Goal: Information Seeking & Learning: Learn about a topic

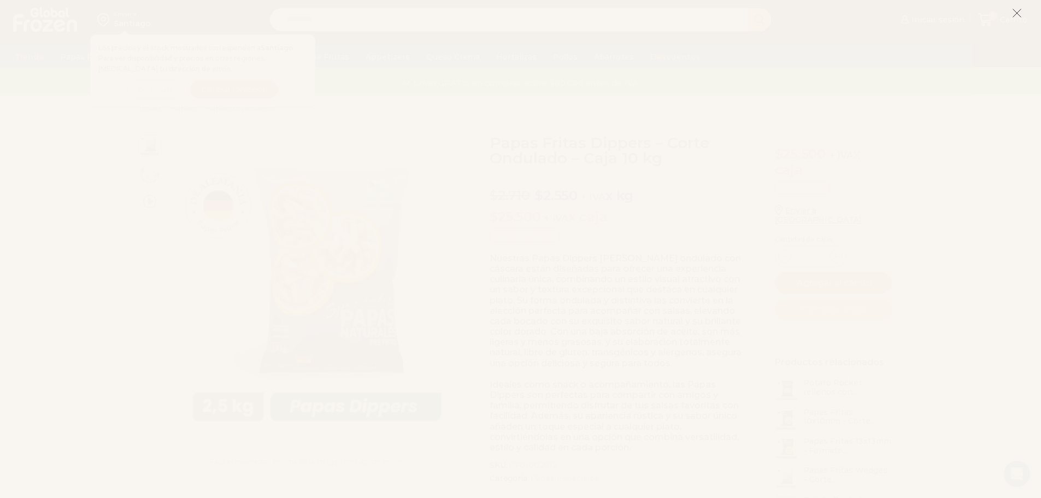
click at [1015, 10] on icon at bounding box center [1017, 13] width 10 height 10
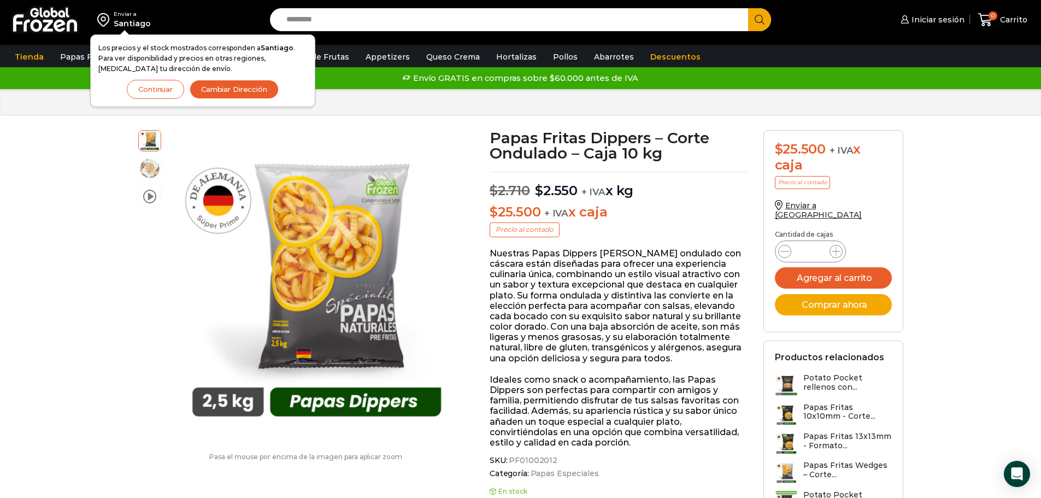
drag, startPoint x: 986, startPoint y: 111, endPoint x: 912, endPoint y: 109, distance: 73.3
click at [986, 111] on div "Inicio Papas Papas Especiales" at bounding box center [520, 102] width 1041 height 27
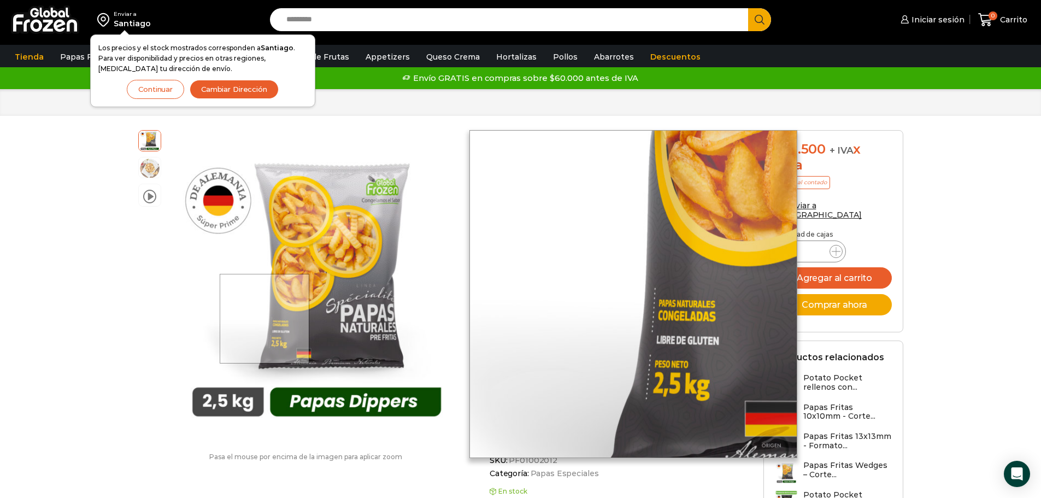
click at [266, 319] on div at bounding box center [265, 319] width 90 height 90
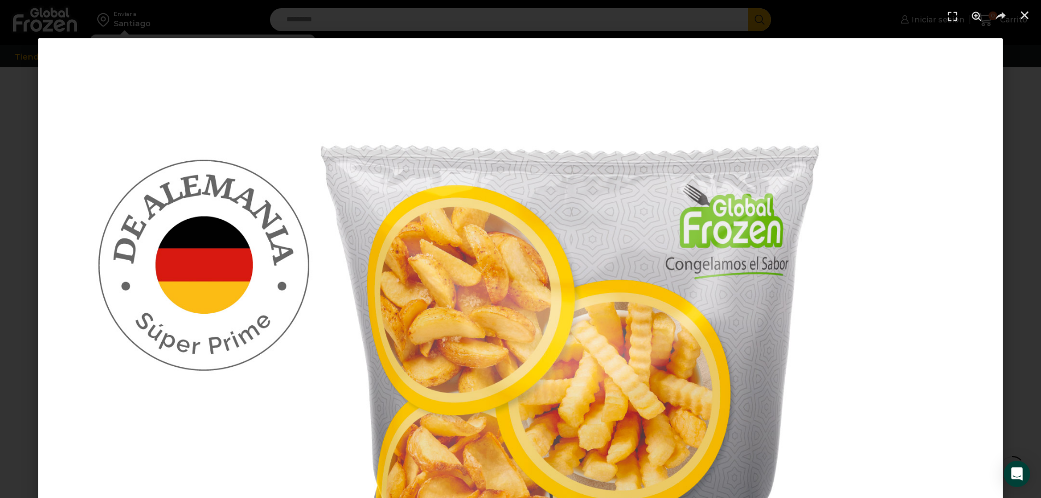
scroll to position [164, 0]
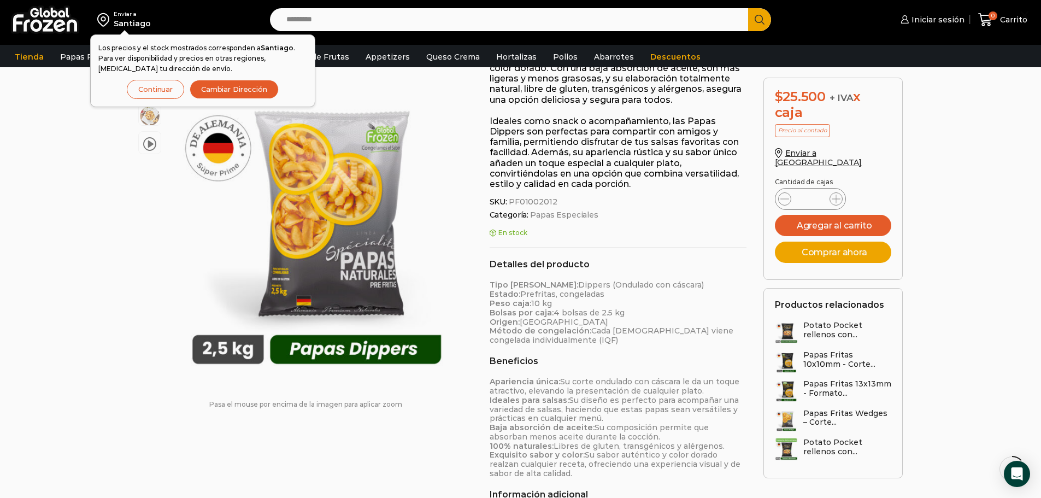
scroll to position [382, 0]
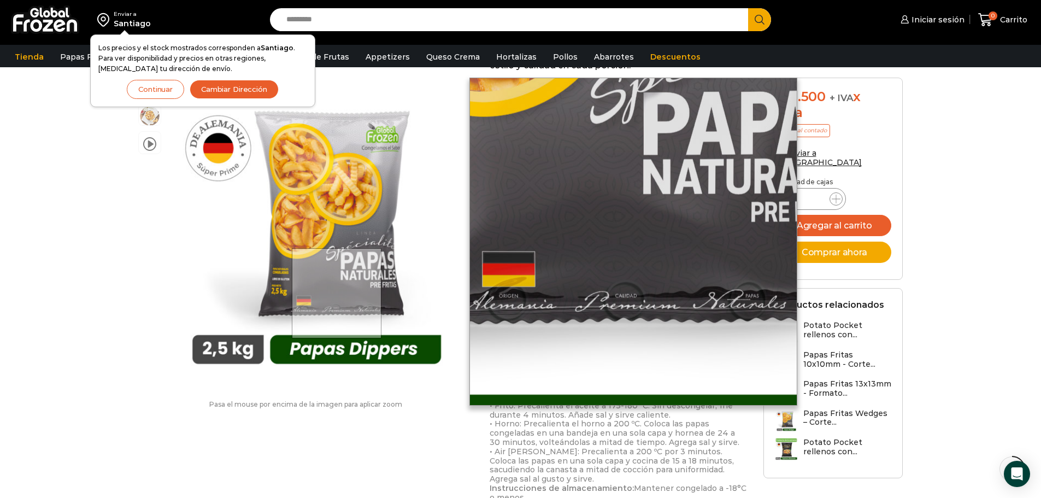
click at [338, 293] on div at bounding box center [337, 293] width 90 height 90
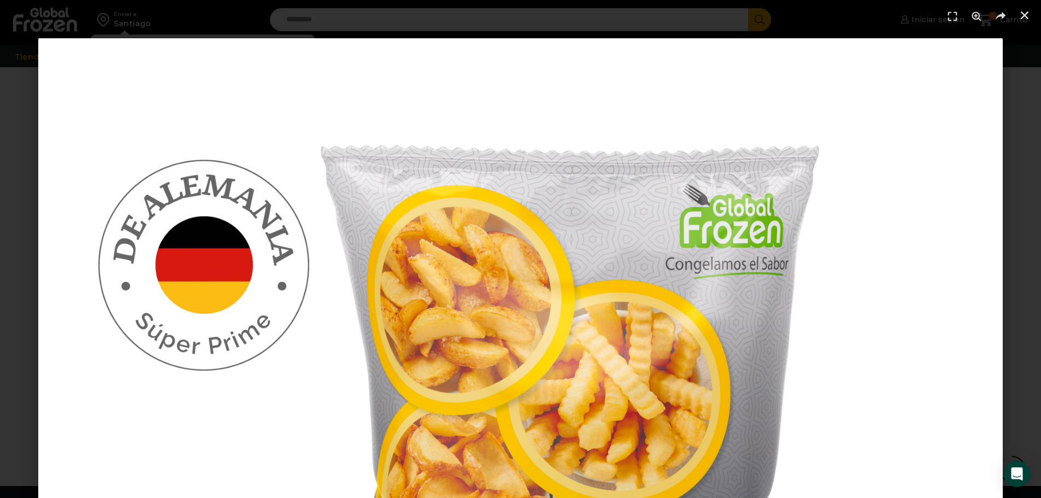
scroll to position [1277, 0]
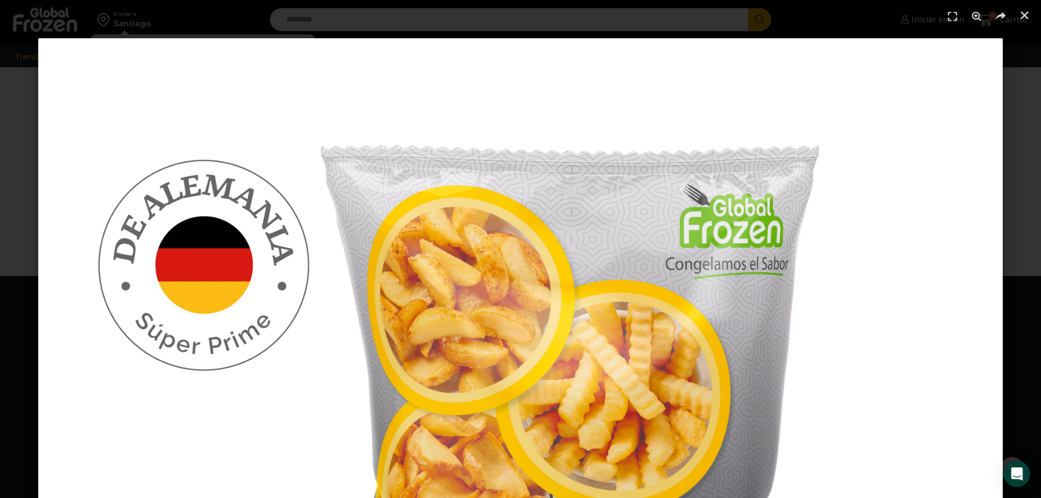
click at [974, 19] on use "Zoom" at bounding box center [975, 15] width 9 height 9
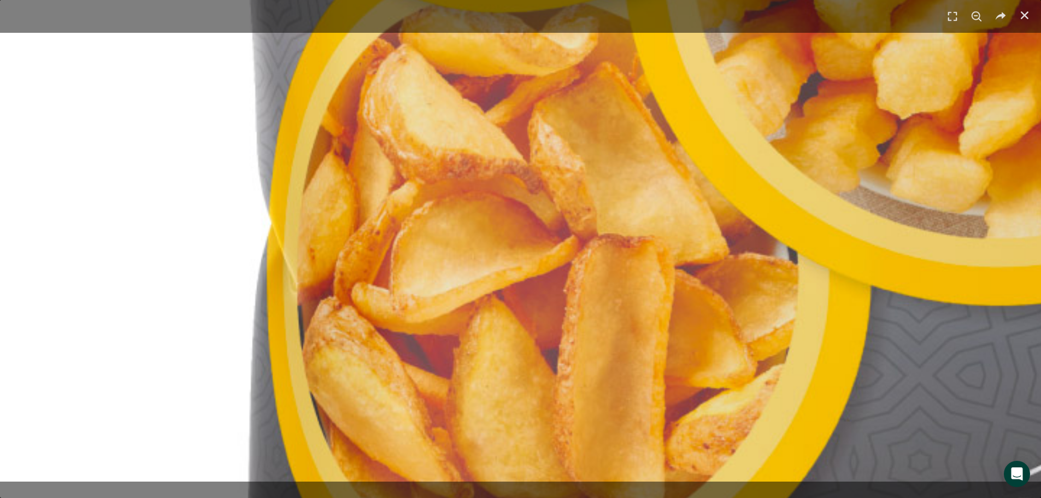
click at [970, 84] on img "1 / 1" at bounding box center [700, 328] width 2893 height 2893
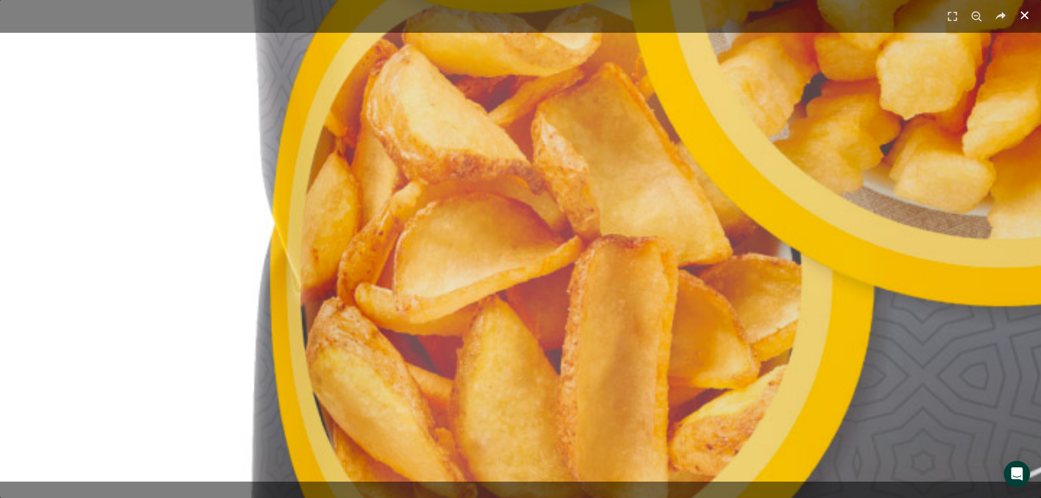
click at [1029, 12] on icon "Cerrar (Esc)" at bounding box center [1024, 15] width 11 height 11
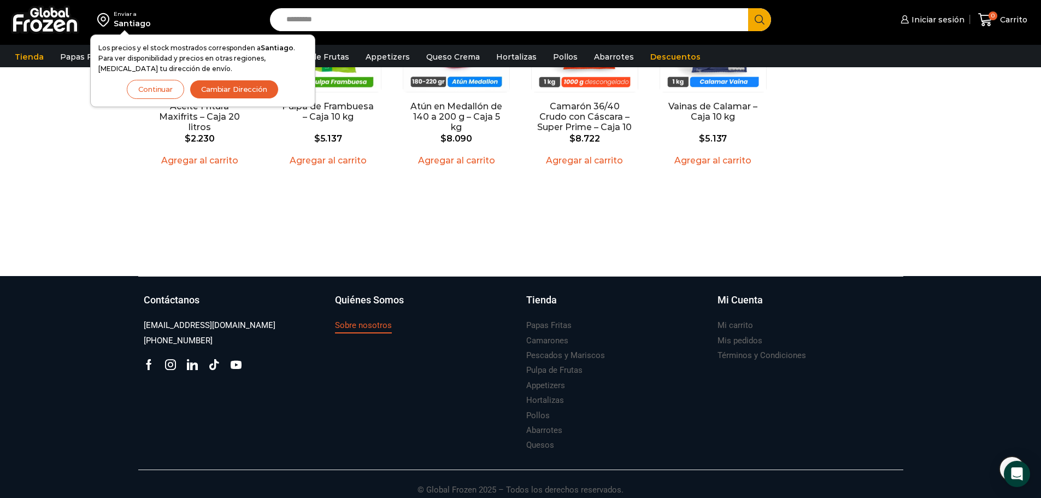
click at [363, 320] on h3 "Sobre nosotros" at bounding box center [363, 325] width 57 height 11
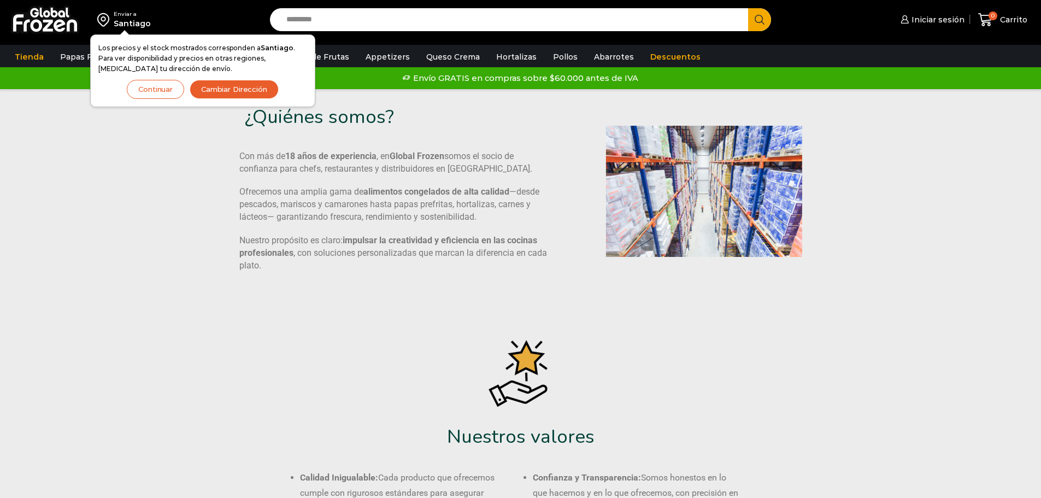
click at [492, 321] on div "¿Quiénes somos? Con más de 18 años de experiencia , en Global Frozen somos el s…" at bounding box center [520, 505] width 765 height 833
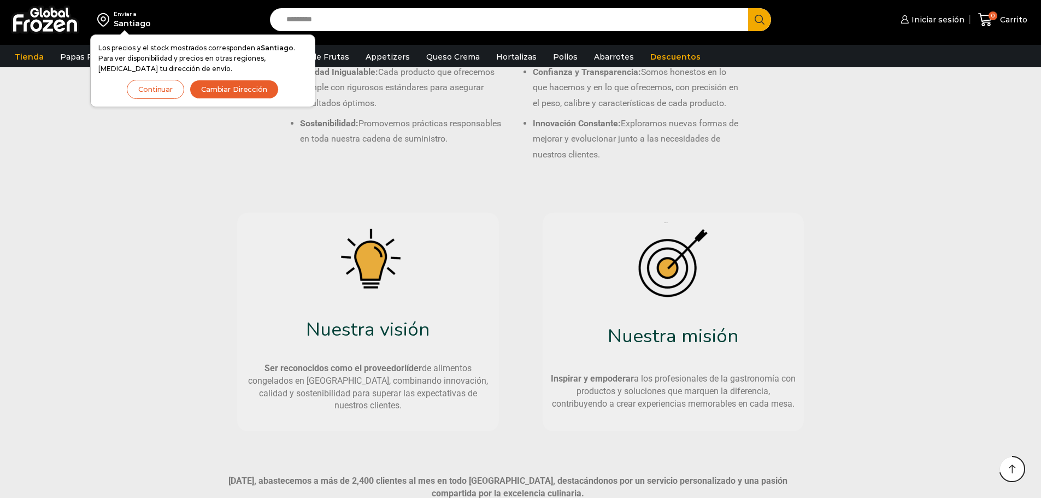
scroll to position [294, 0]
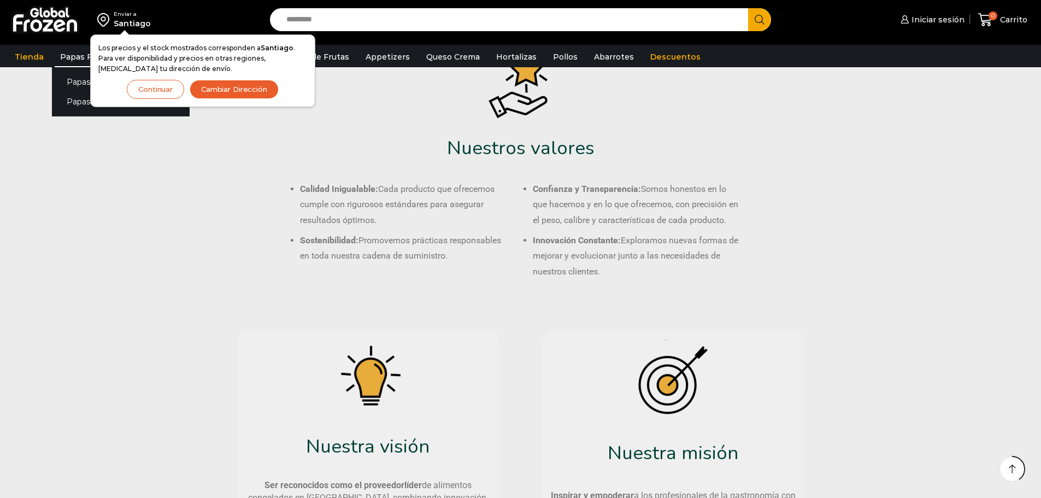
click at [64, 58] on link "Papas Fritas" at bounding box center [85, 56] width 61 height 21
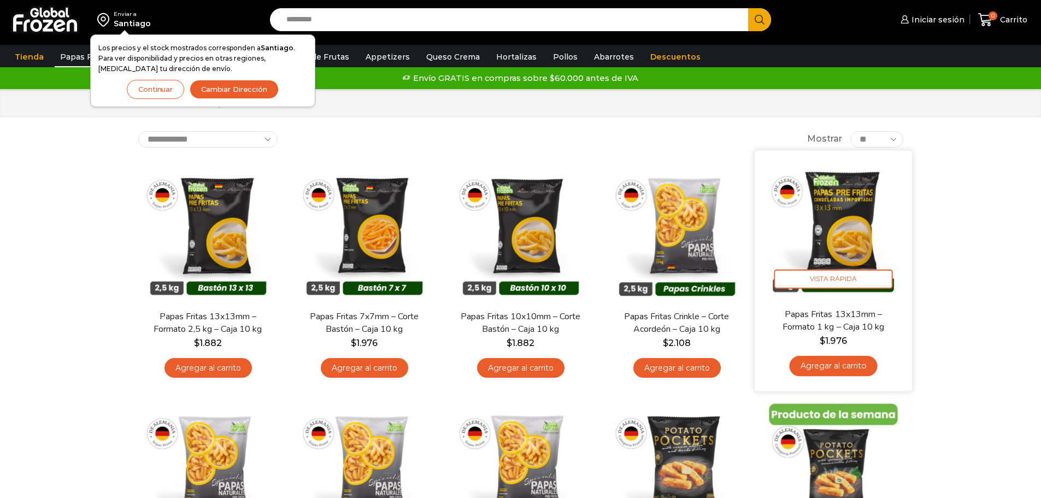
click at [860, 229] on img at bounding box center [833, 228] width 141 height 141
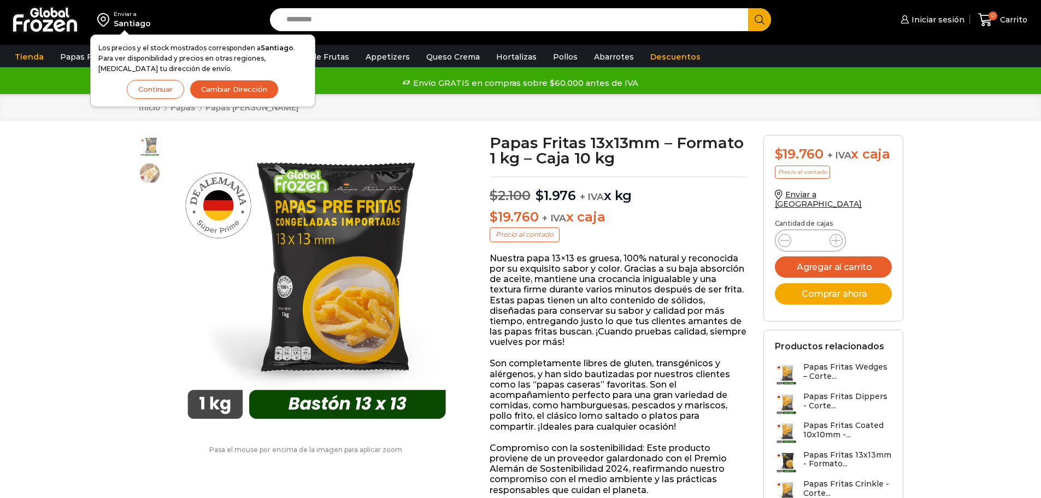
click at [449, 285] on div at bounding box center [308, 285] width 300 height 300
click at [159, 95] on button "Continuar" at bounding box center [155, 89] width 57 height 19
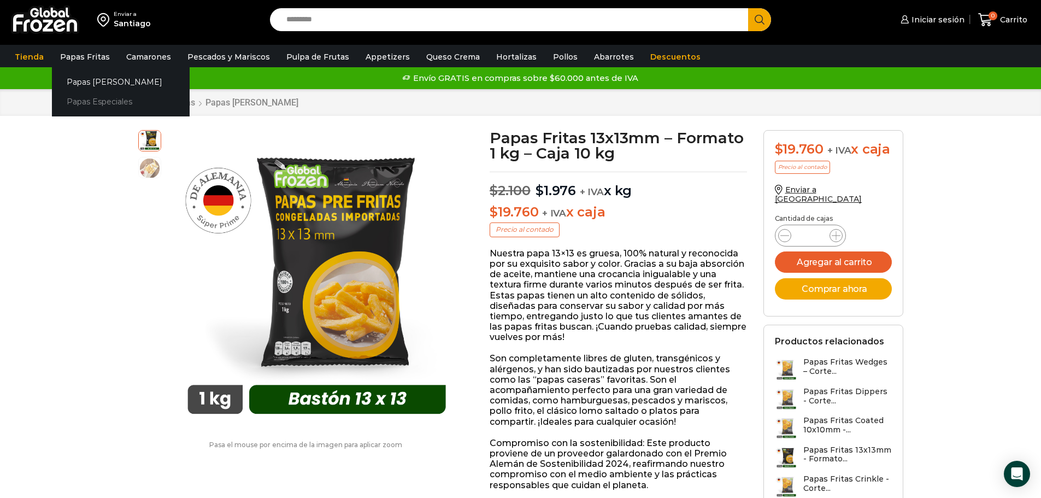
click at [95, 100] on link "Papas Especiales" at bounding box center [121, 102] width 138 height 20
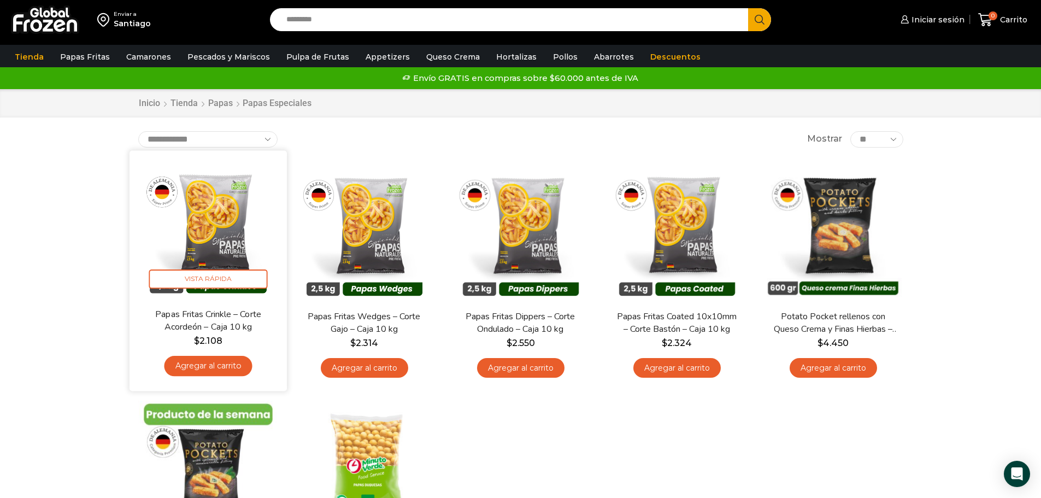
click at [216, 320] on link "Papas Fritas Crinkle – Corte Acordeón – Caja 10 kg" at bounding box center [207, 321] width 127 height 26
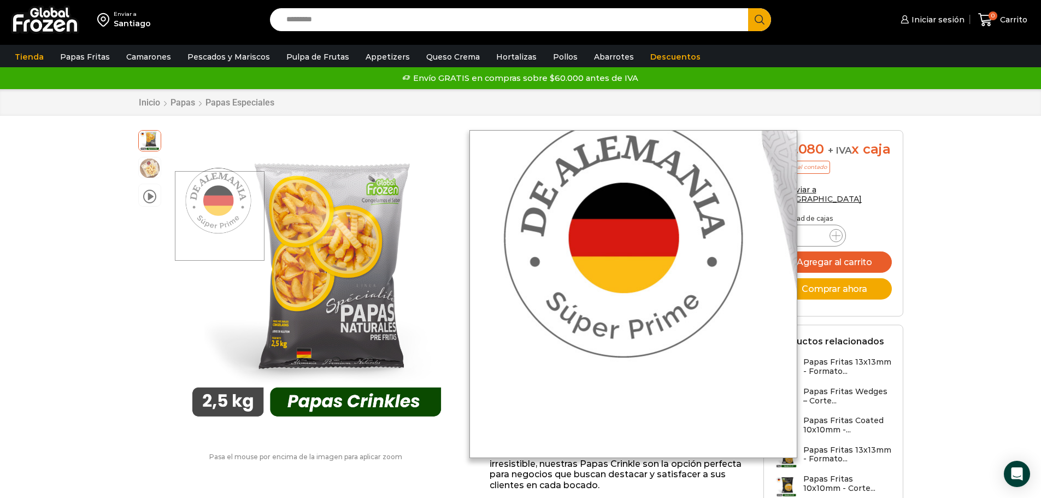
click at [221, 216] on div at bounding box center [220, 216] width 90 height 90
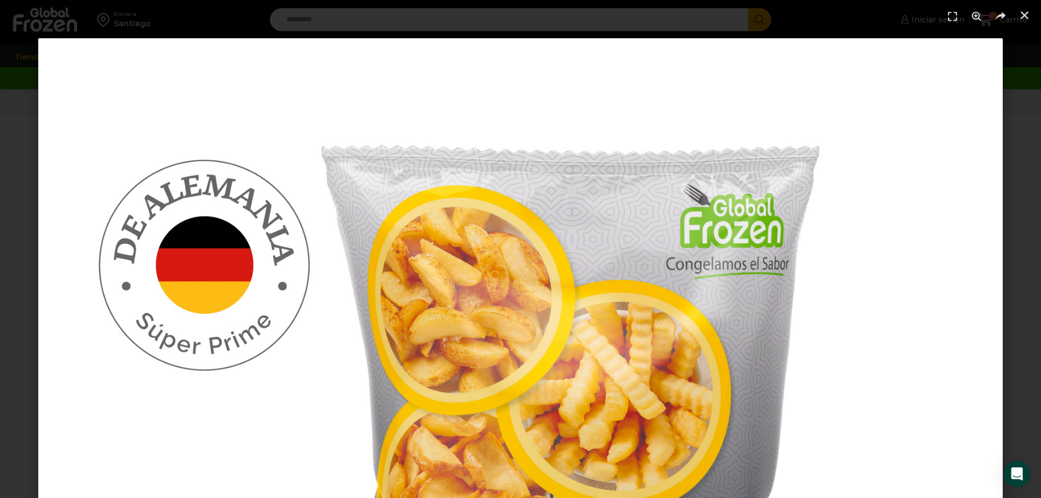
click at [1033, 12] on header at bounding box center [520, 16] width 1041 height 33
click at [1027, 12] on use "Cerrar (Esc)" at bounding box center [1025, 15] width 8 height 8
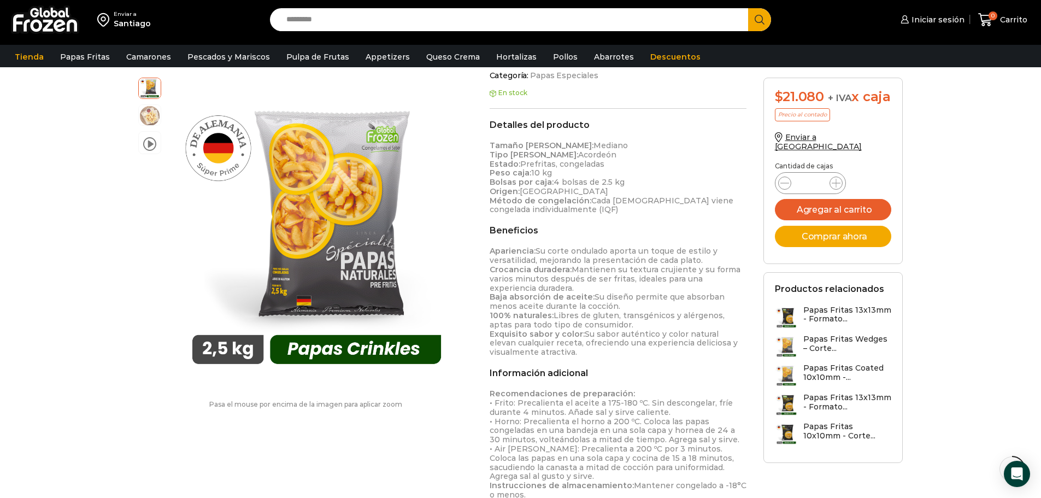
scroll to position [437, 0]
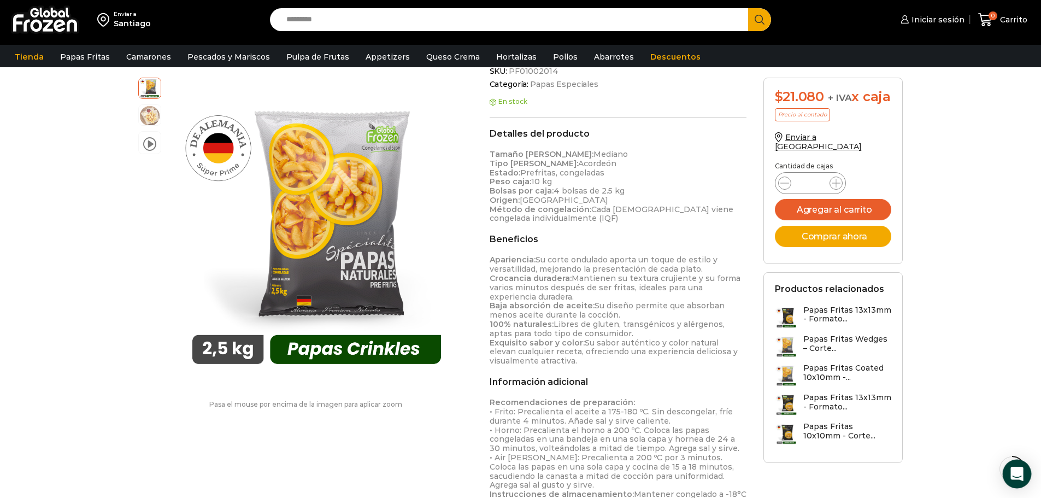
click at [1013, 469] on icon "Open Intercom Messenger" at bounding box center [1016, 474] width 13 height 14
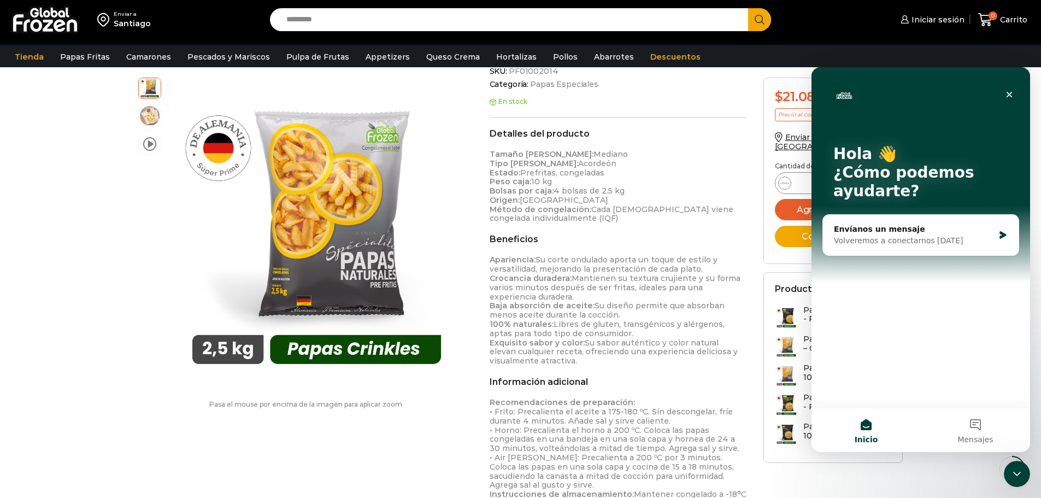
scroll to position [0, 0]
click at [980, 435] on span "Mensajes" at bounding box center [975, 439] width 36 height 8
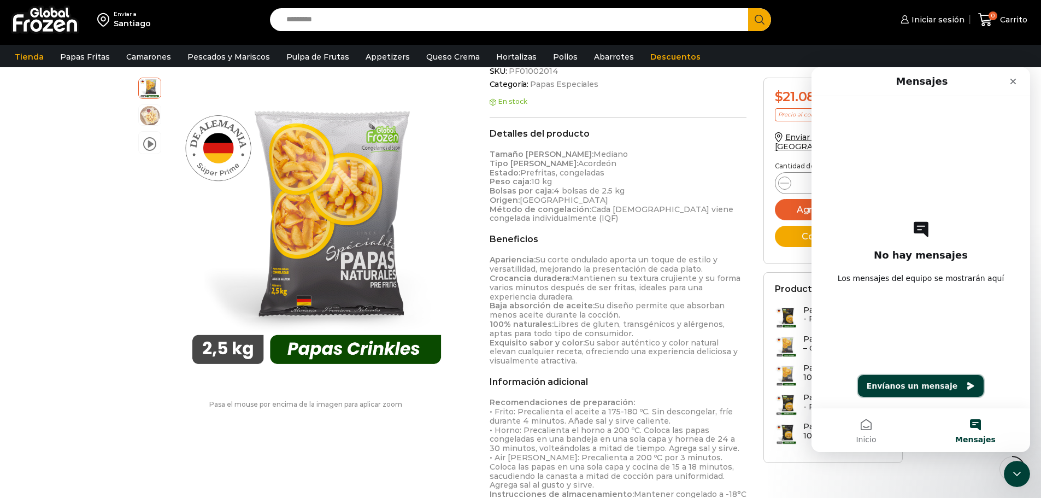
click at [949, 390] on button "Envíanos un mensaje" at bounding box center [921, 386] width 126 height 22
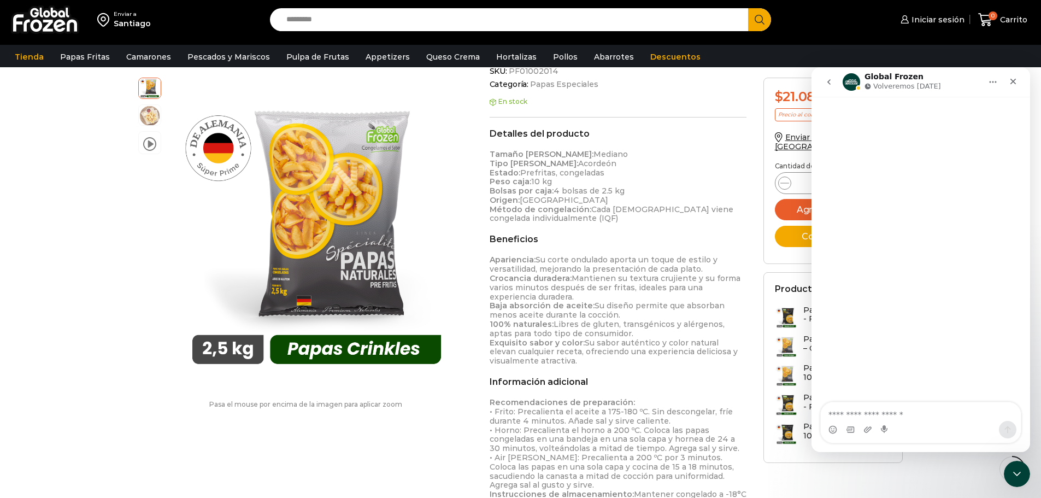
click at [730, 266] on p "Apariencia: Su corte ondulado aporta un toque de estilo y versatilidad, mejoran…" at bounding box center [618, 310] width 257 height 110
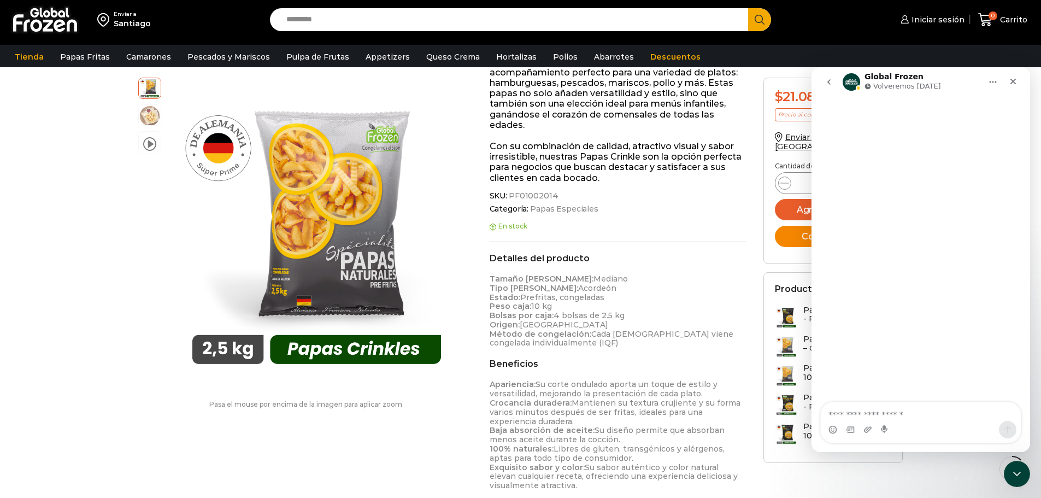
scroll to position [164, 0]
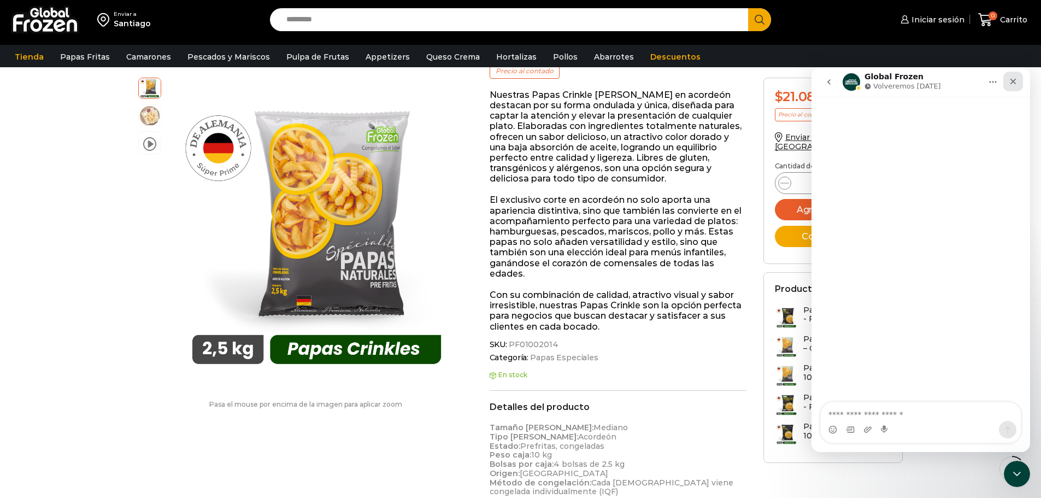
click at [1016, 80] on icon "Cerrar" at bounding box center [1013, 81] width 9 height 9
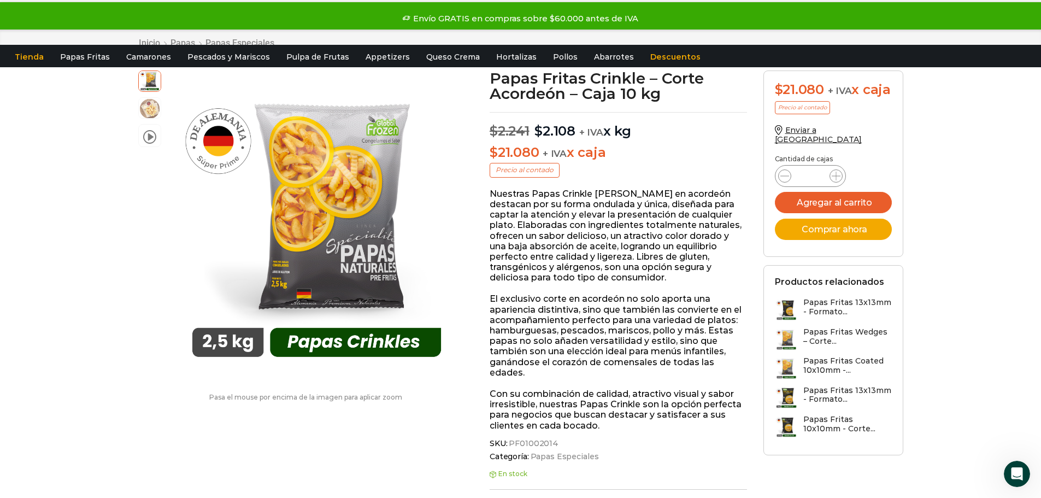
scroll to position [0, 0]
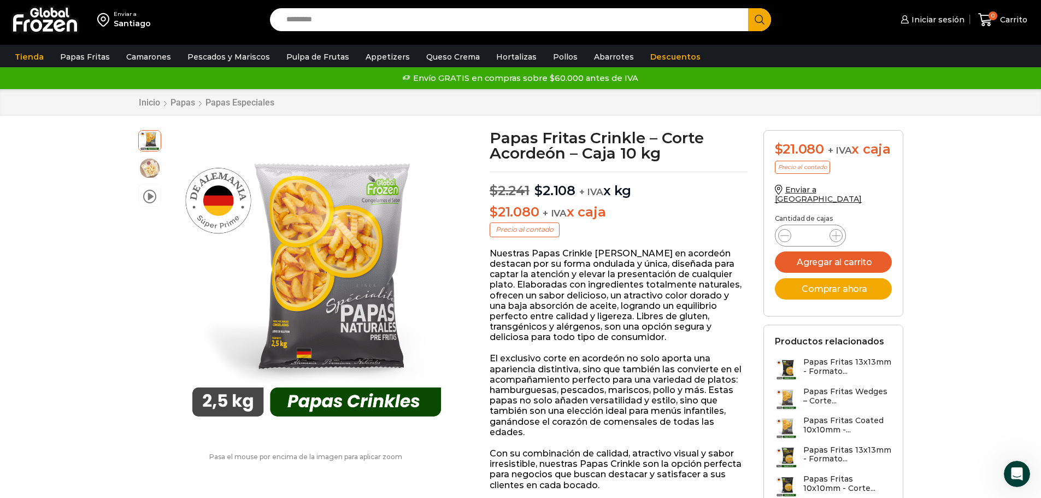
click at [445, 58] on link "Queso Crema" at bounding box center [453, 56] width 64 height 21
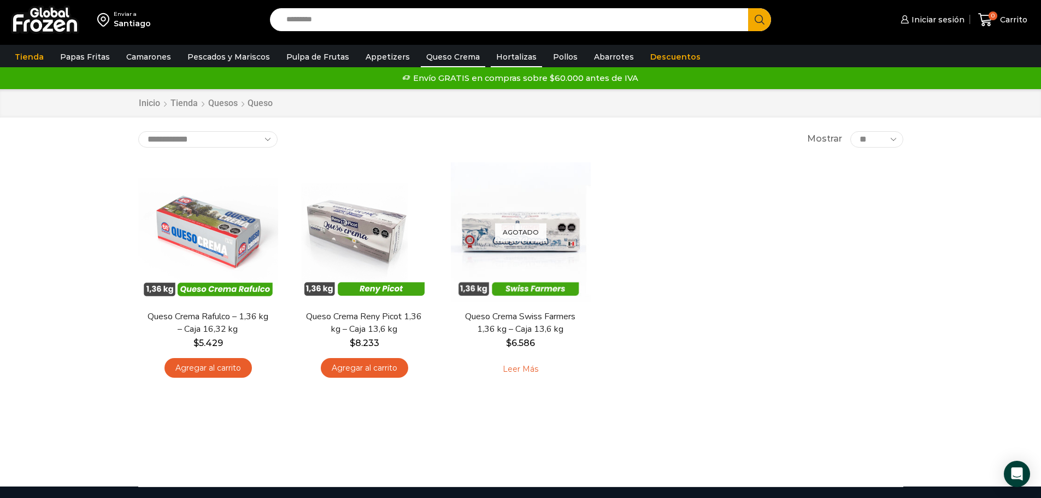
click at [494, 54] on link "Hortalizas" at bounding box center [516, 56] width 51 height 21
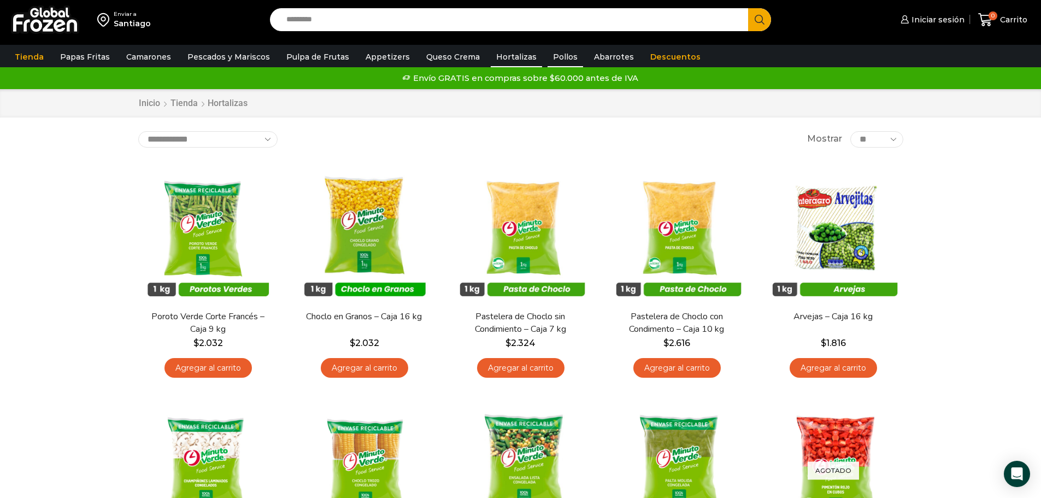
click at [550, 54] on link "Pollos" at bounding box center [565, 56] width 36 height 21
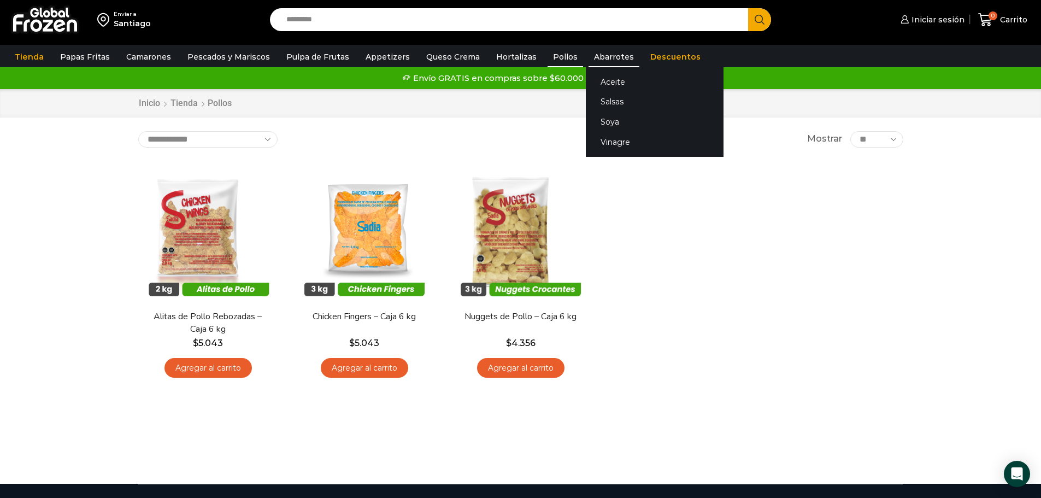
click at [595, 53] on link "Abarrotes" at bounding box center [613, 56] width 51 height 21
click at [596, 83] on link "Aceite" at bounding box center [655, 82] width 138 height 20
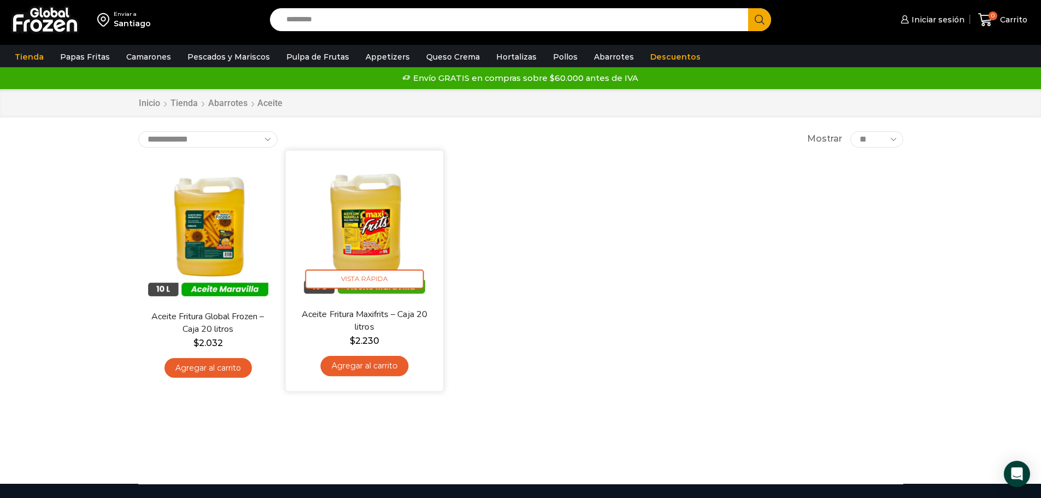
click at [387, 215] on img at bounding box center [364, 228] width 141 height 141
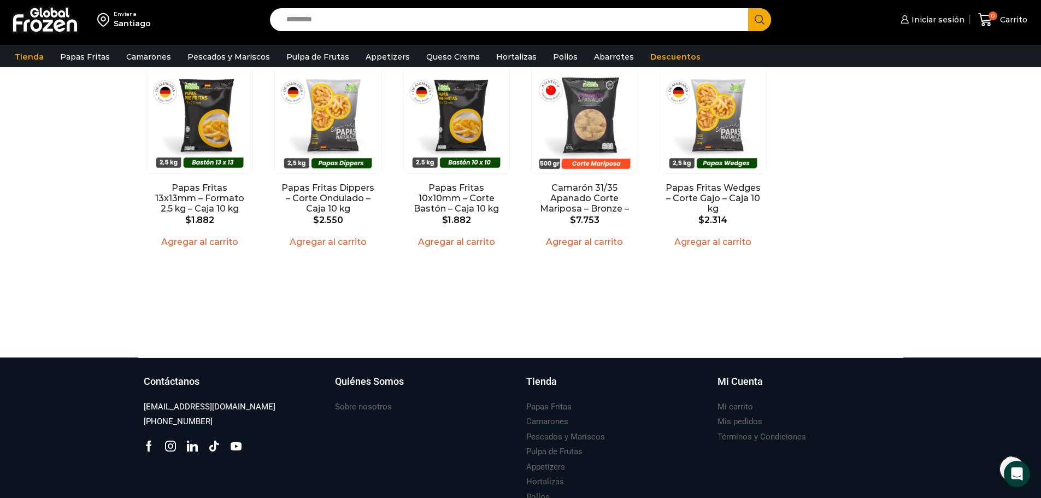
scroll to position [1020, 0]
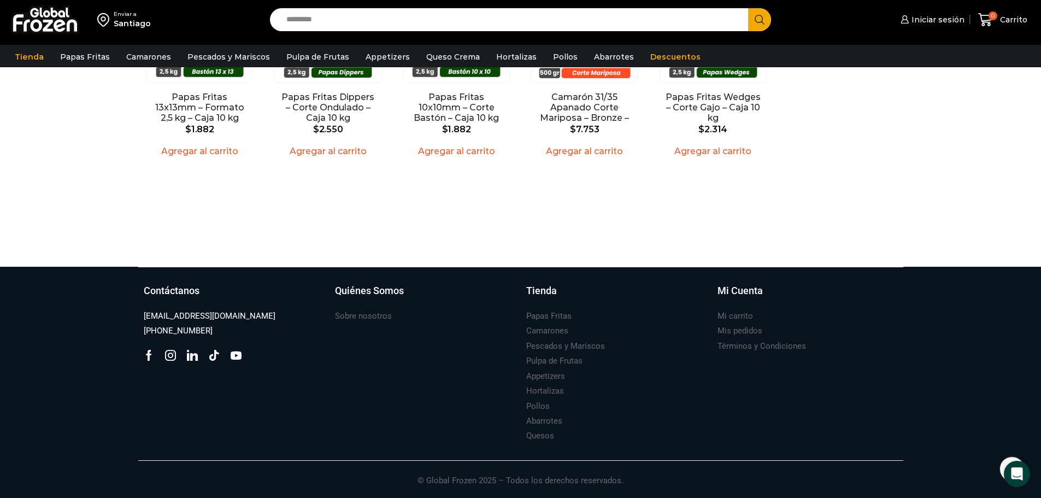
drag, startPoint x: 228, startPoint y: 329, endPoint x: 141, endPoint y: 333, distance: 87.0
click at [141, 333] on div "Contáctanos [EMAIL_ADDRESS][DOMAIN_NAME] [PHONE_NUMBER] Facebook Tik-tok" at bounding box center [233, 364] width 191 height 160
